Goal: Task Accomplishment & Management: Manage account settings

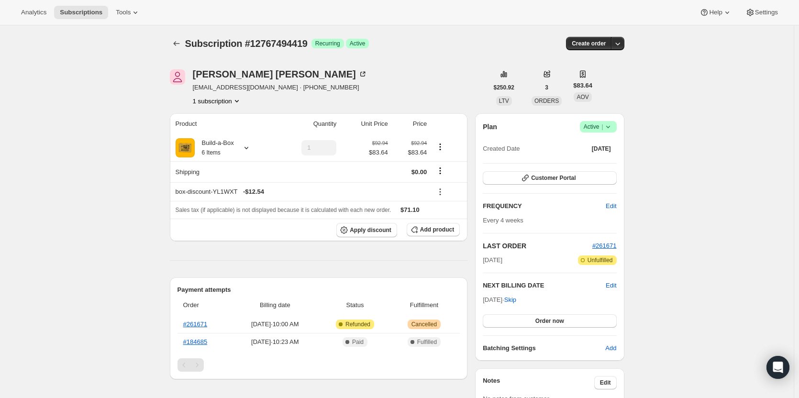
click at [607, 126] on icon at bounding box center [608, 127] width 10 height 10
click at [600, 143] on span "Pause subscription" at bounding box center [600, 145] width 53 height 7
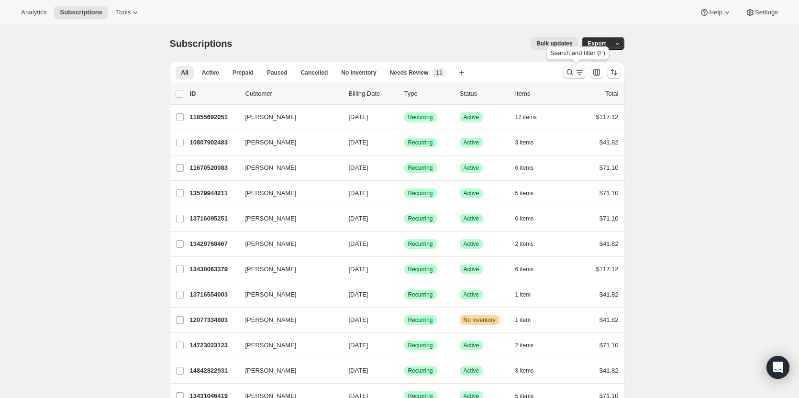
click at [581, 68] on icon "Search and filter results" at bounding box center [580, 72] width 10 height 10
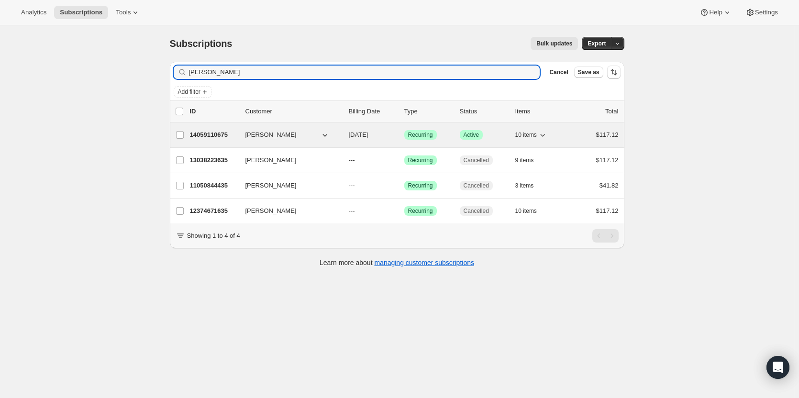
type input "[PERSON_NAME]"
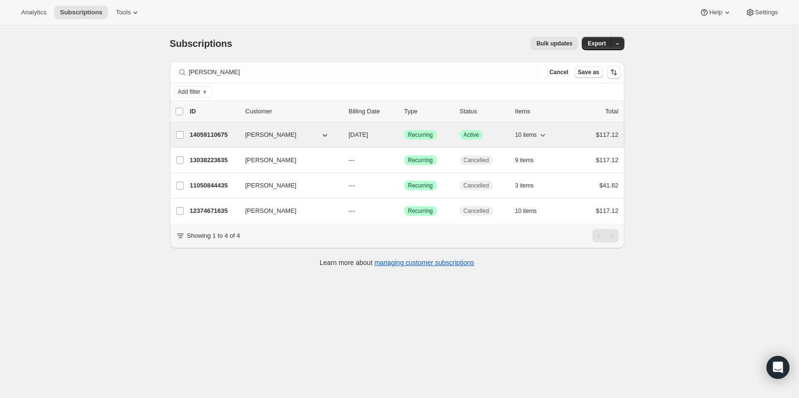
click at [202, 137] on p "14059110675" at bounding box center [214, 135] width 48 height 10
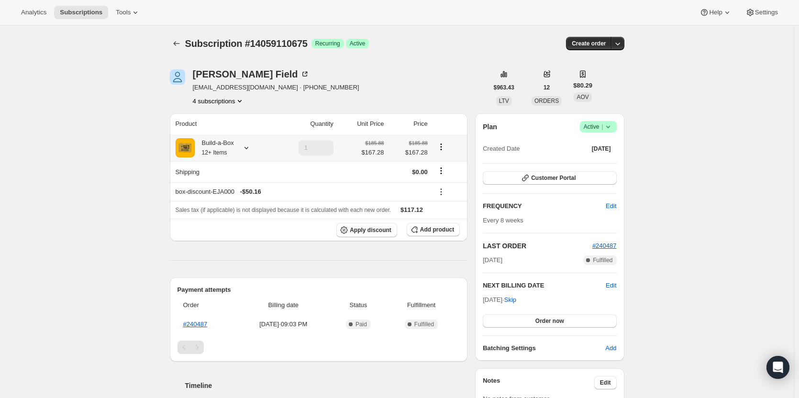
click at [243, 146] on div at bounding box center [244, 148] width 13 height 10
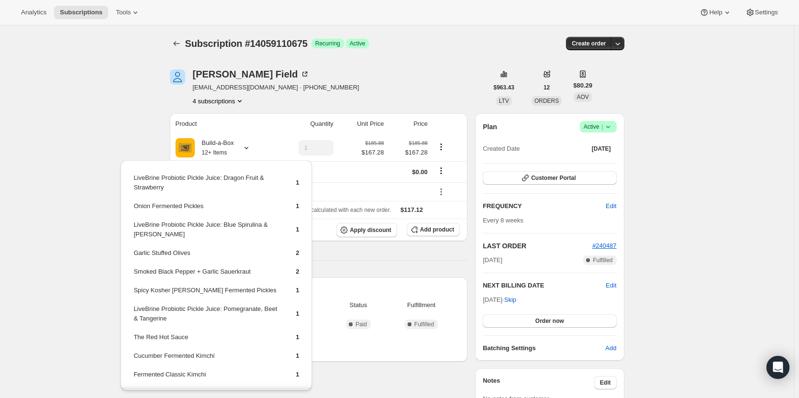
click at [99, 135] on div "Subscription #14059110675. This page is ready Subscription #14059110675 Success…" at bounding box center [397, 383] width 794 height 717
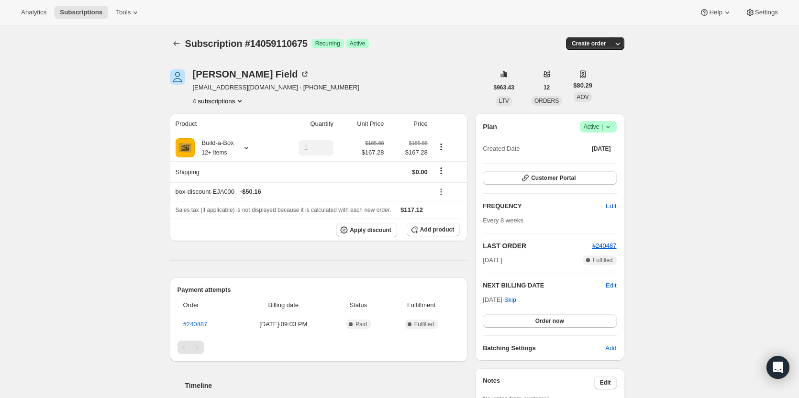
click at [222, 105] on button "4 subscriptions" at bounding box center [219, 101] width 52 height 10
click at [228, 122] on span "11050844435" at bounding box center [221, 119] width 66 height 10
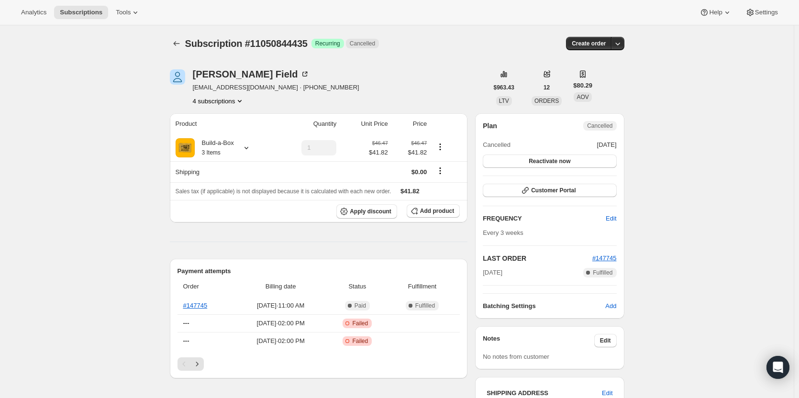
click at [231, 103] on button "4 subscriptions" at bounding box center [219, 101] width 52 height 10
click at [231, 135] on span "12374671635" at bounding box center [221, 136] width 66 height 10
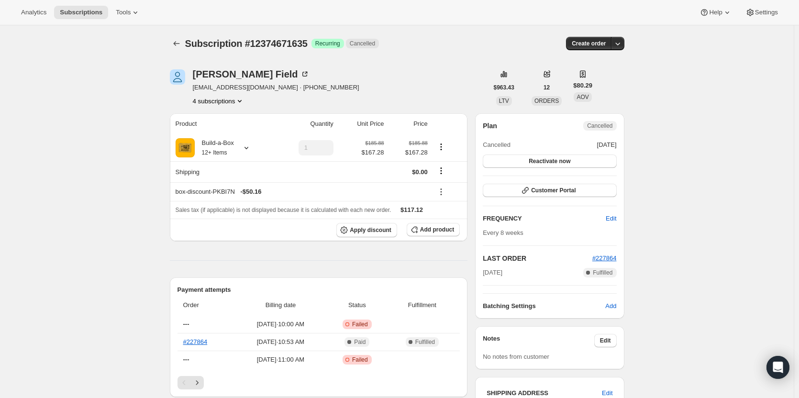
click at [223, 102] on button "4 subscriptions" at bounding box center [219, 101] width 52 height 10
click at [210, 155] on span "13038223635" at bounding box center [207, 151] width 38 height 7
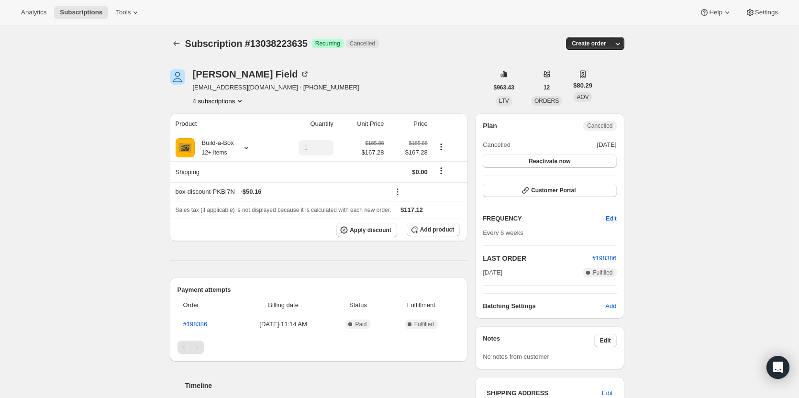
click at [207, 105] on button "4 subscriptions" at bounding box center [219, 101] width 52 height 10
click at [212, 166] on span "14059110675" at bounding box center [207, 167] width 38 height 7
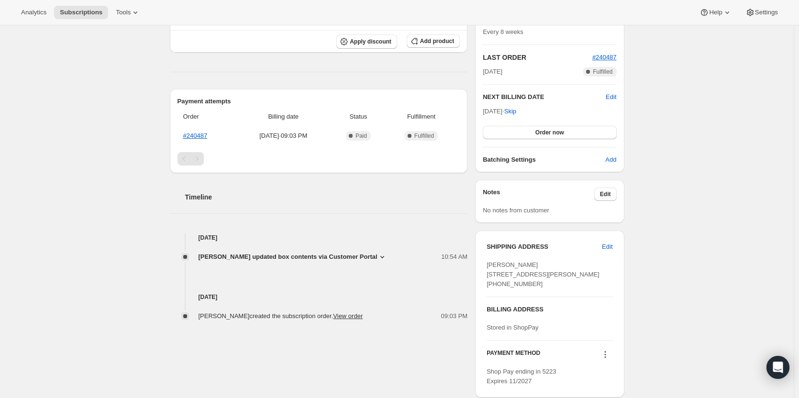
scroll to position [191, 0]
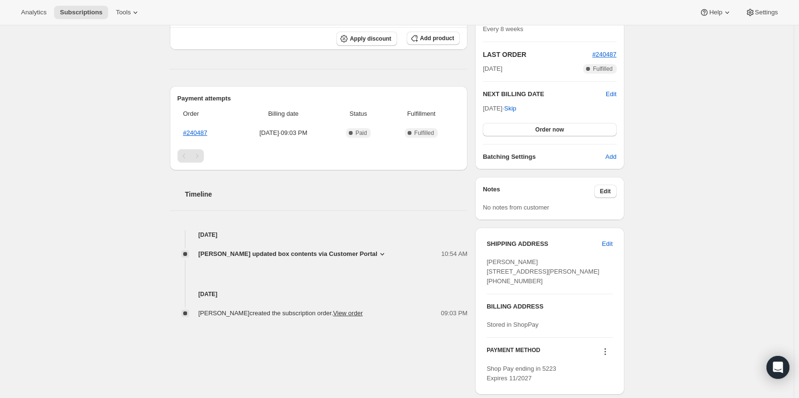
click at [355, 255] on span "[PERSON_NAME] updated box contents via Customer Portal" at bounding box center [288, 254] width 179 height 10
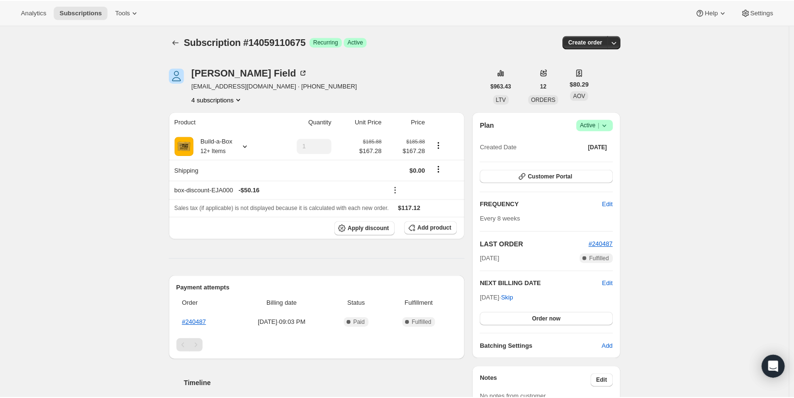
scroll to position [0, 0]
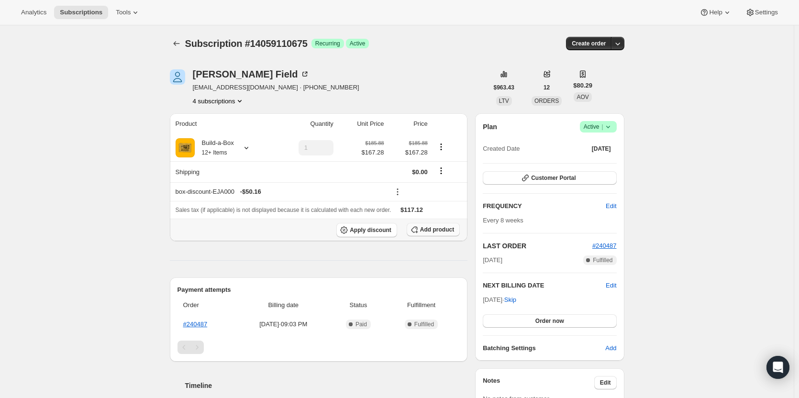
click at [434, 233] on button "Add product" at bounding box center [433, 229] width 53 height 13
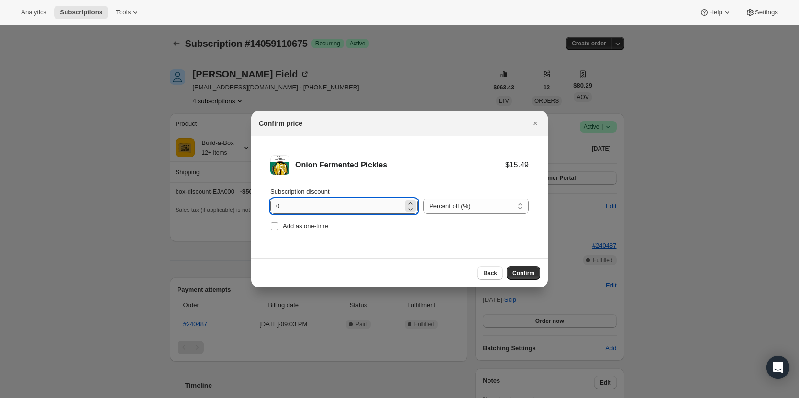
click at [302, 207] on input "0" at bounding box center [336, 206] width 133 height 15
type input "100"
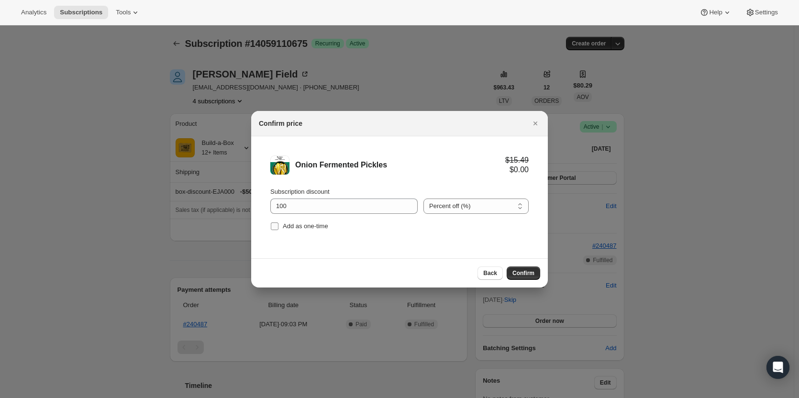
click at [279, 228] on label "Add as one-time" at bounding box center [299, 226] width 58 height 13
click at [278, 228] on input "Add as one-time" at bounding box center [275, 226] width 8 height 8
checkbox input "true"
click at [529, 275] on span "Confirm" at bounding box center [523, 273] width 22 height 8
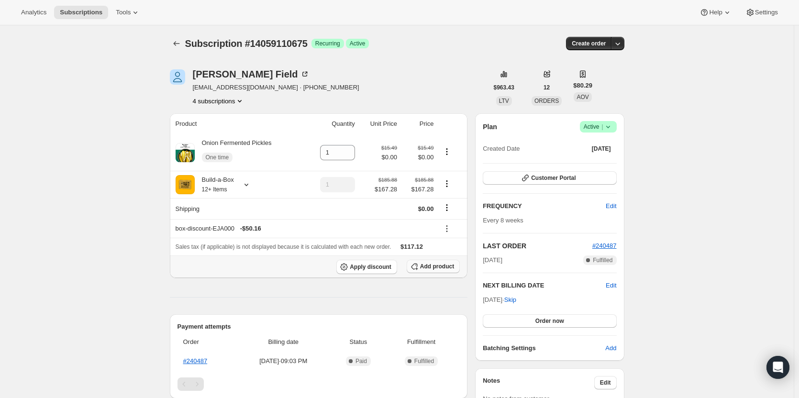
click at [434, 264] on span "Add product" at bounding box center [437, 267] width 34 height 8
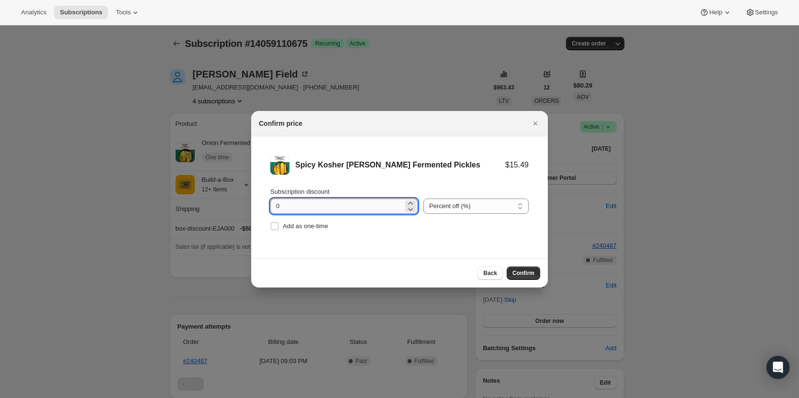
click at [302, 210] on input "0" at bounding box center [336, 206] width 133 height 15
type input "100"
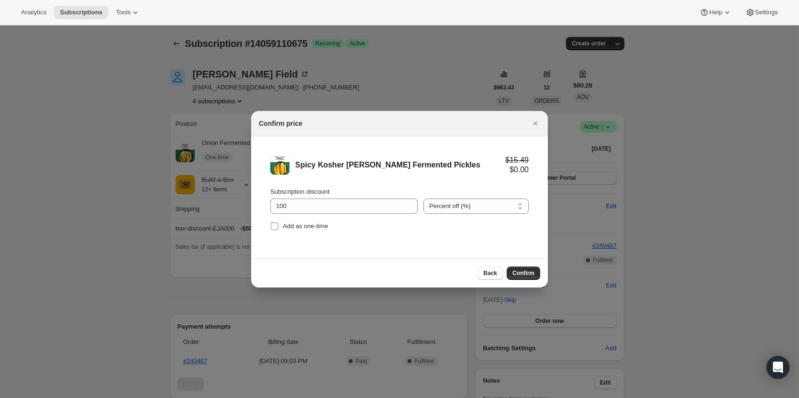
click at [295, 228] on span "Add as one-time" at bounding box center [305, 225] width 45 height 7
click at [278, 228] on input "Add as one-time" at bounding box center [275, 226] width 8 height 8
checkbox input "true"
click at [530, 270] on span "Confirm" at bounding box center [523, 273] width 22 height 8
